Goal: Task Accomplishment & Management: Use online tool/utility

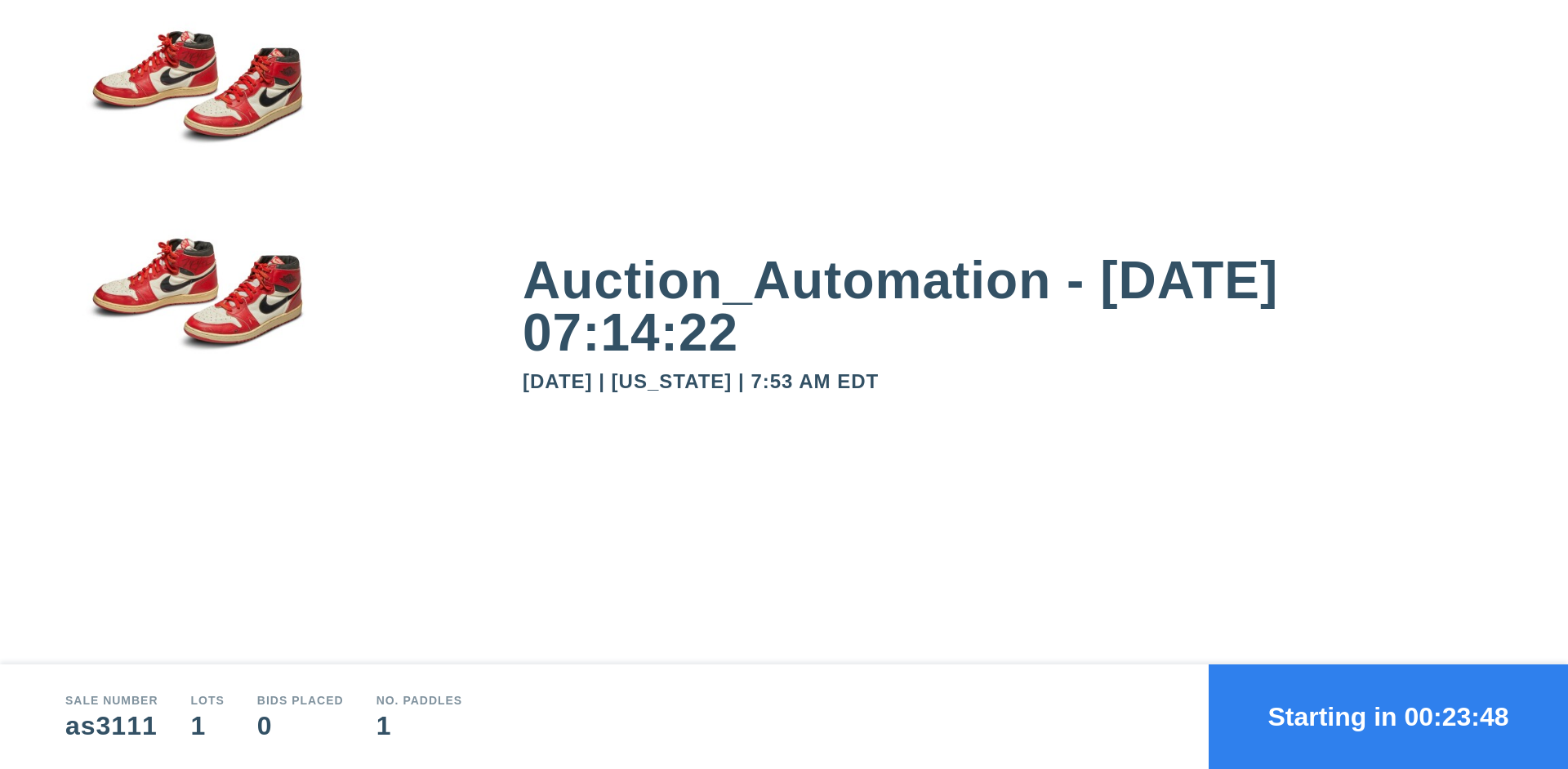
click at [1389, 717] on button "Starting in 00:23:48" at bounding box center [1388, 717] width 359 height 105
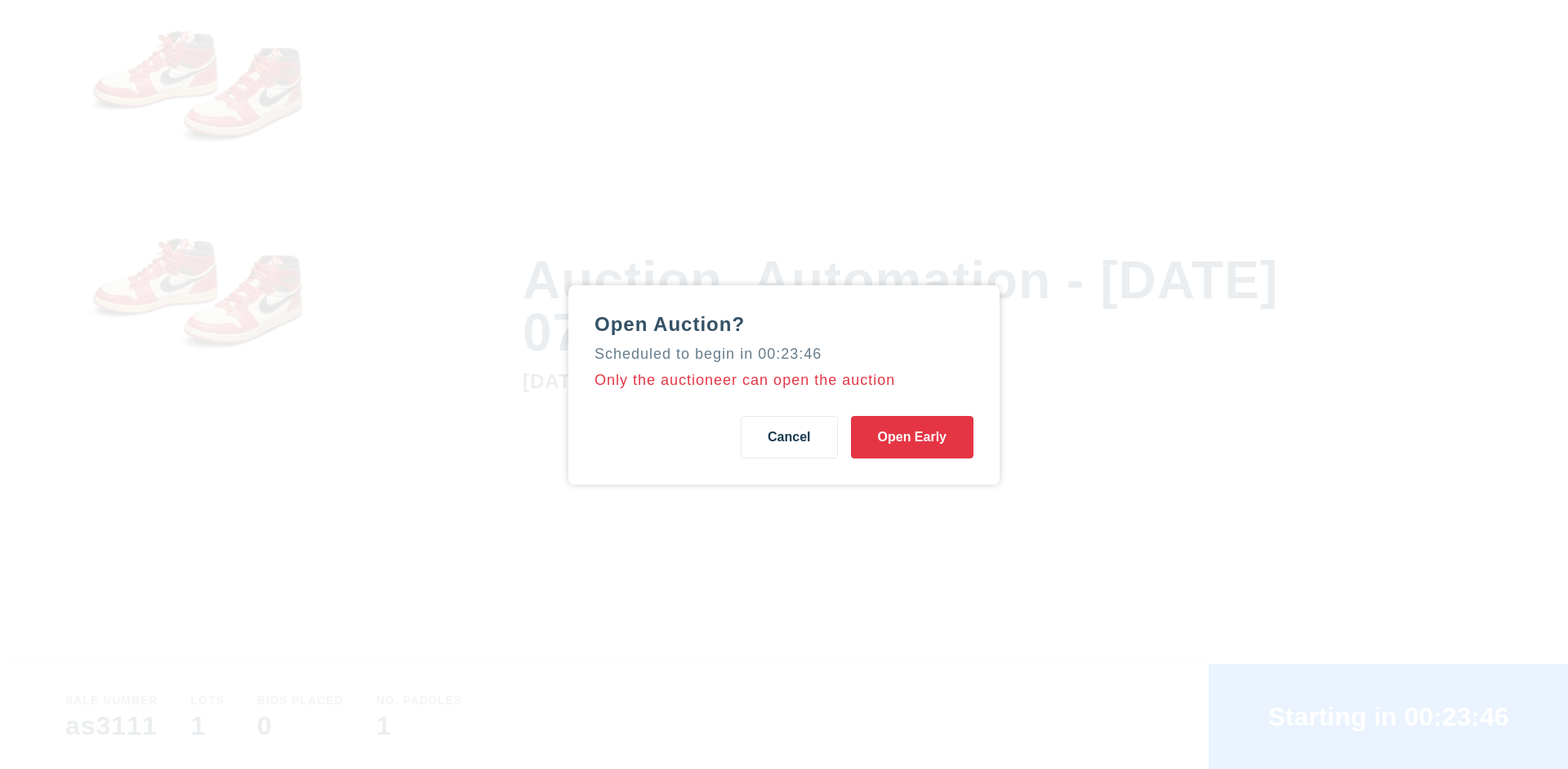
click at [913, 436] on button "Open Early" at bounding box center [912, 437] width 123 height 43
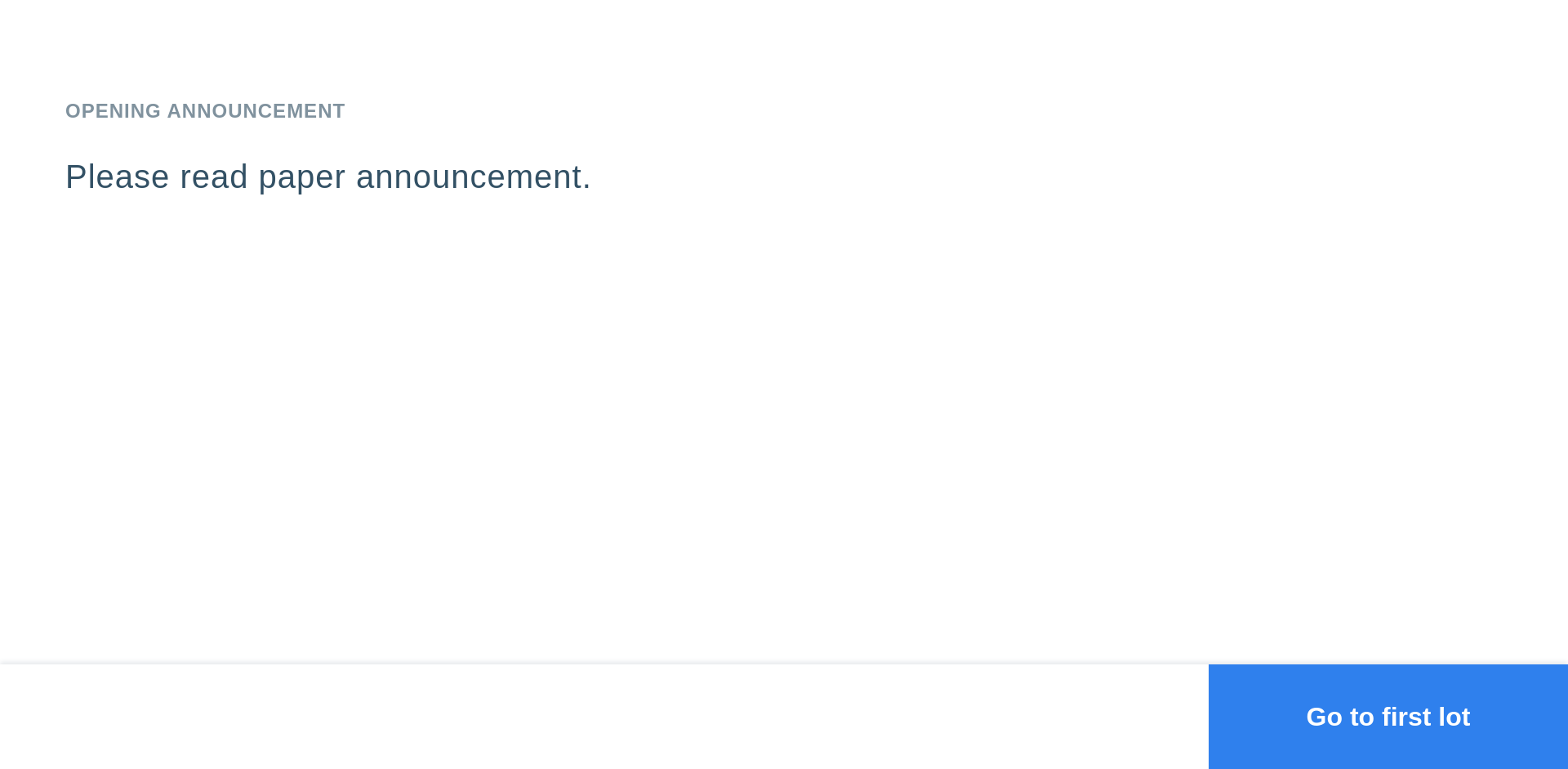
click at [1389, 717] on button "Go to first lot" at bounding box center [1388, 717] width 359 height 105
